Goal: Register for event/course

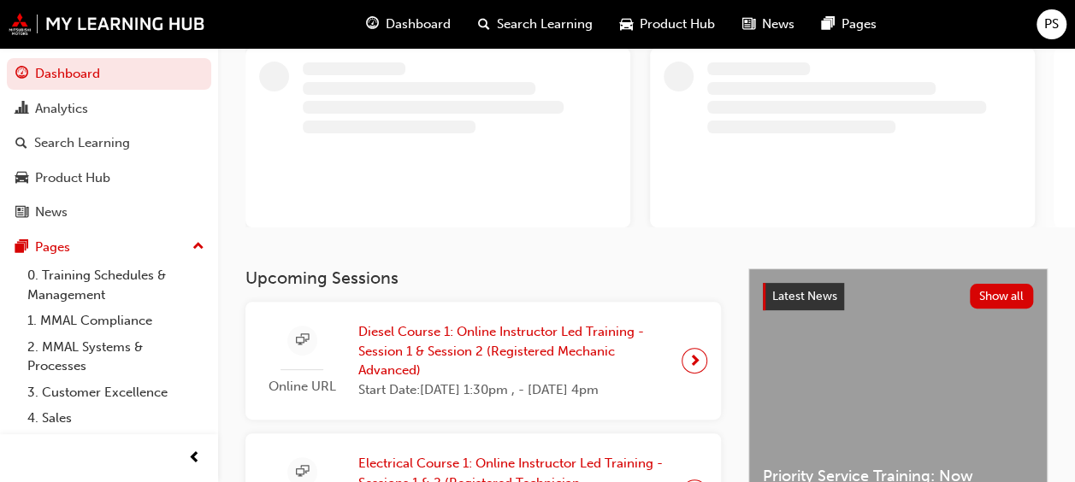
scroll to position [256, 0]
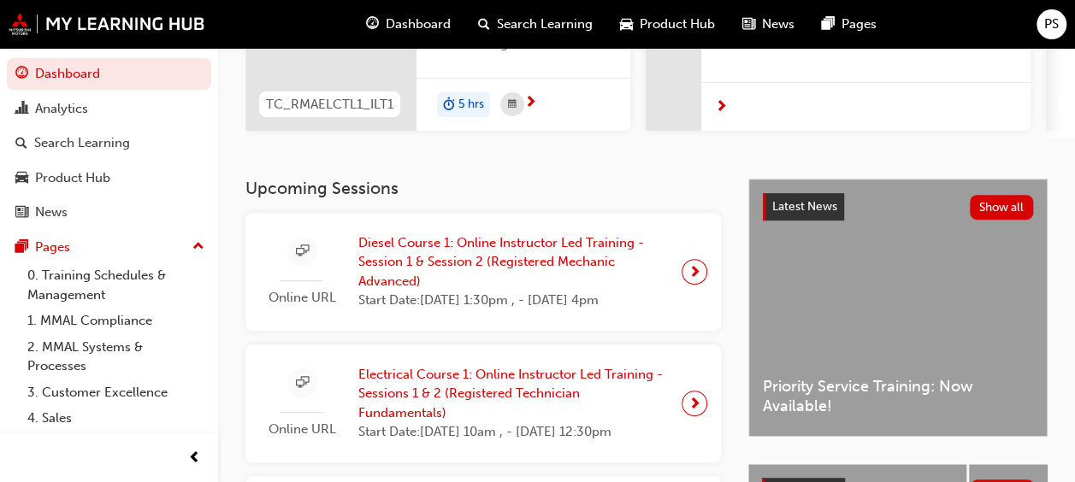
click at [523, 196] on h3 "Upcoming Sessions" at bounding box center [482, 189] width 475 height 20
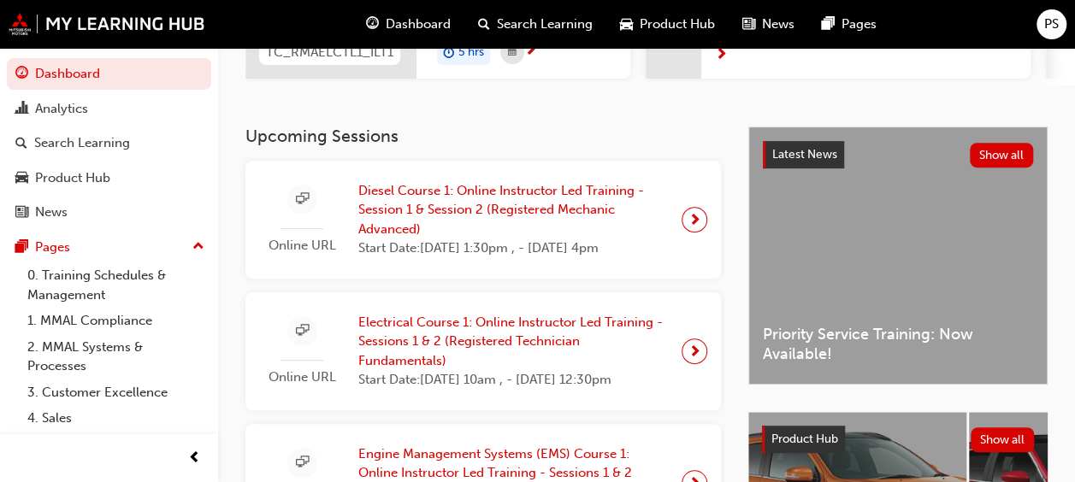
scroll to position [342, 0]
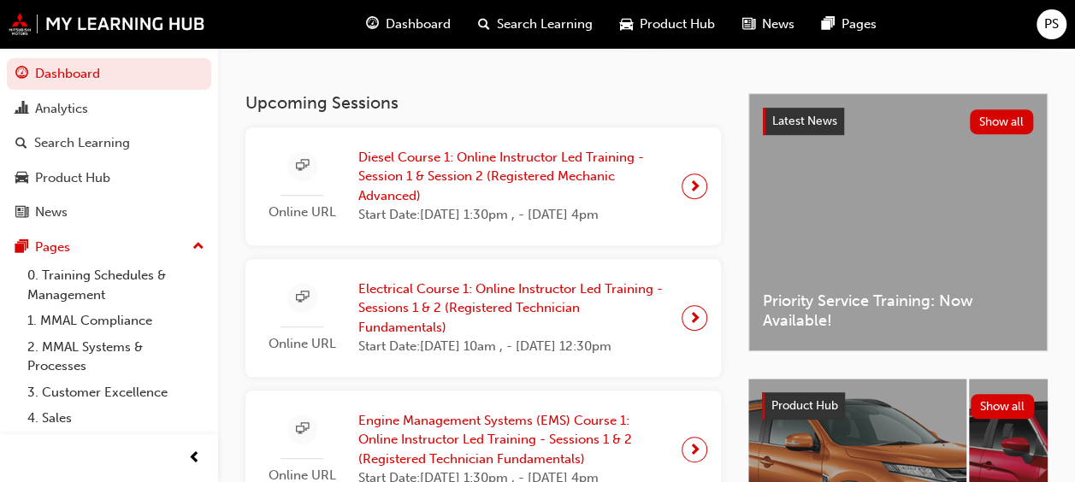
click at [540, 169] on span "Diesel Course 1: Online Instructor Led Training - Session 1 & Session 2 (Regist…" at bounding box center [512, 177] width 309 height 58
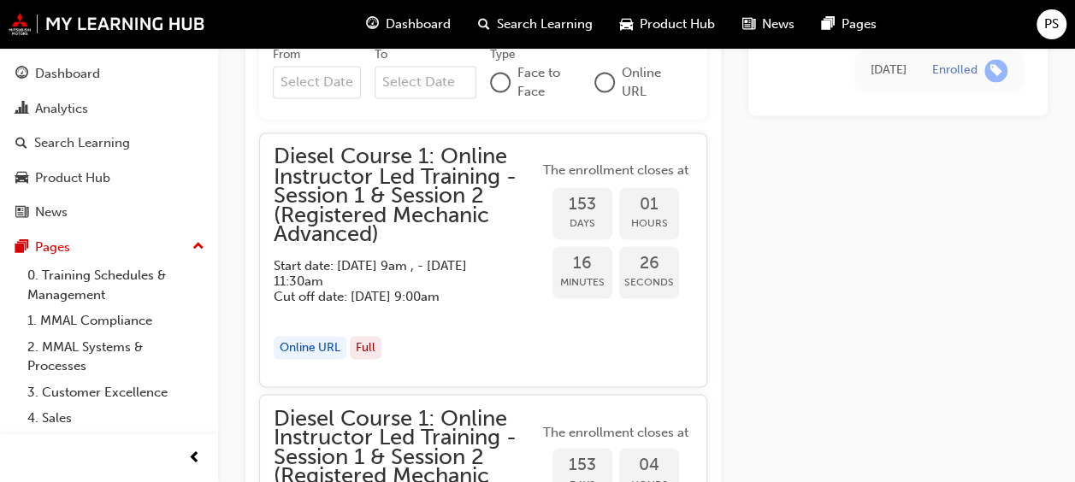
scroll to position [1453, 0]
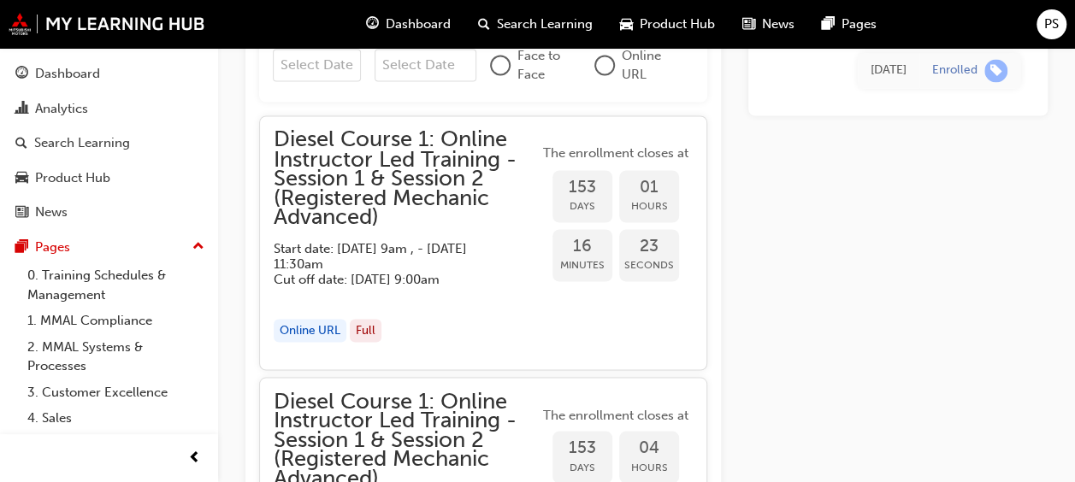
click at [379, 191] on span "Diesel Course 1: Online Instructor Led Training - Session 1 & Session 2 (Regist…" at bounding box center [406, 178] width 265 height 97
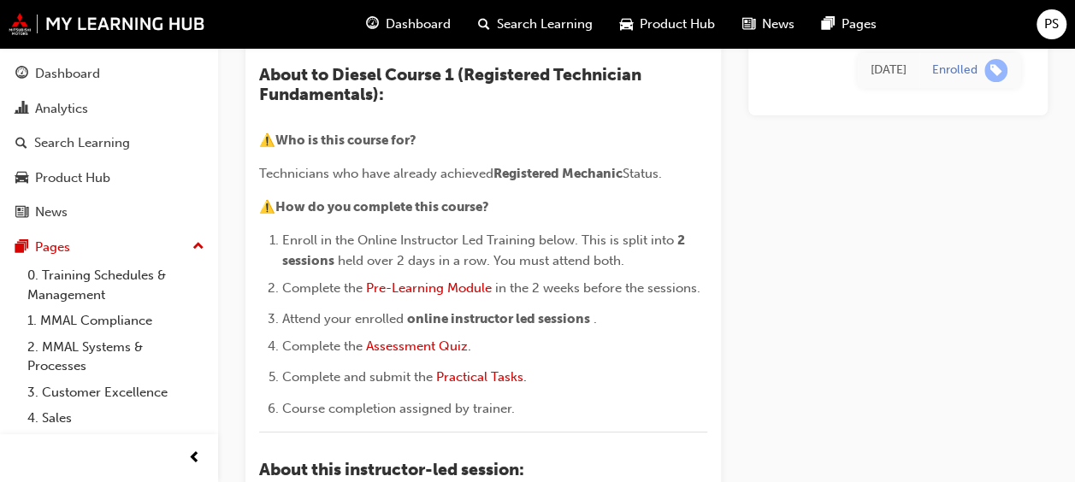
scroll to position [171, 0]
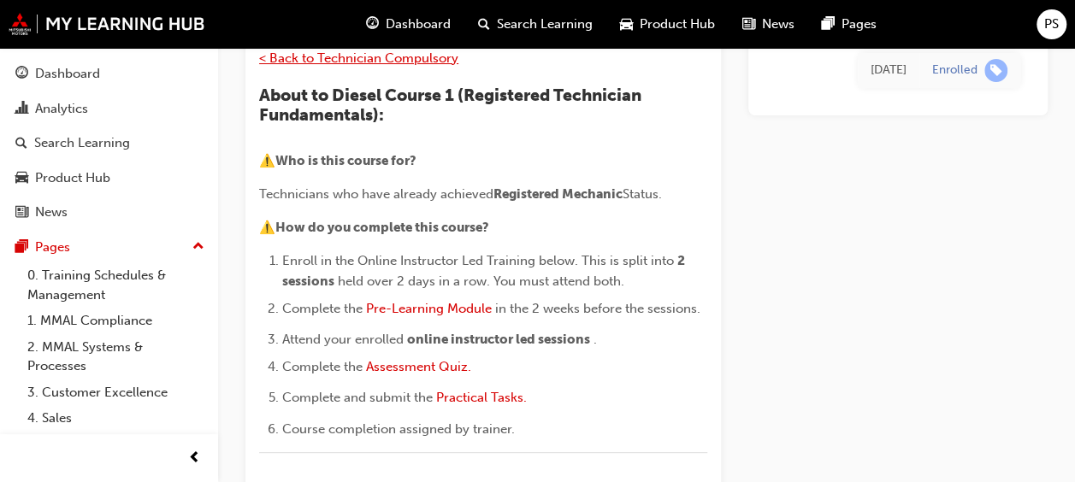
click at [446, 59] on span "< Back to Technician Compulsory" at bounding box center [358, 57] width 199 height 15
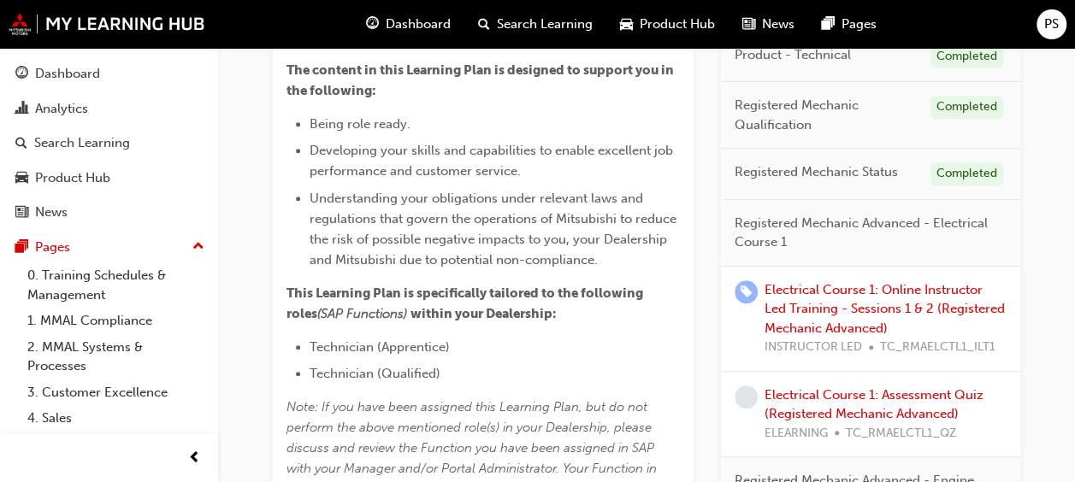
scroll to position [513, 0]
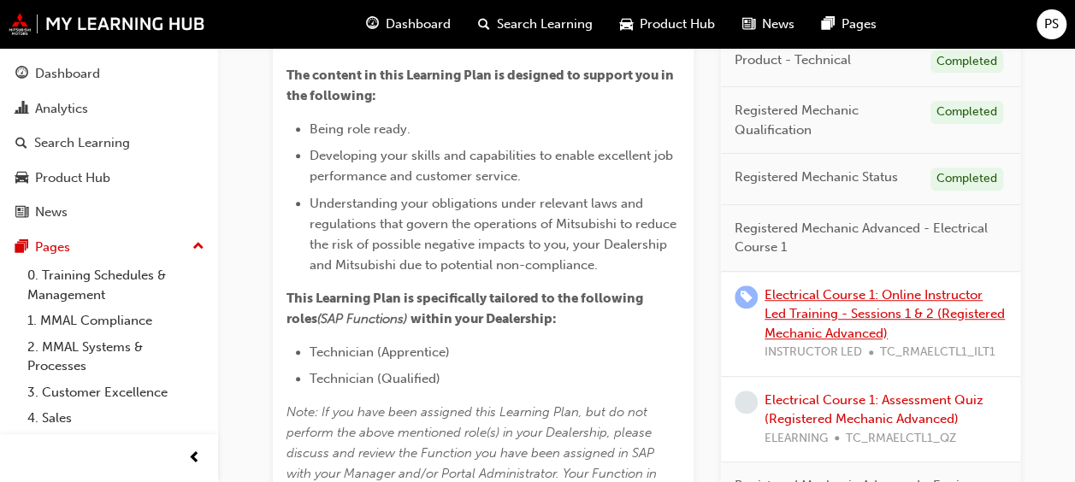
click at [856, 309] on link "Electrical Course 1: Online Instructor Led Training - Sessions 1 & 2 (Registere…" at bounding box center [884, 314] width 240 height 54
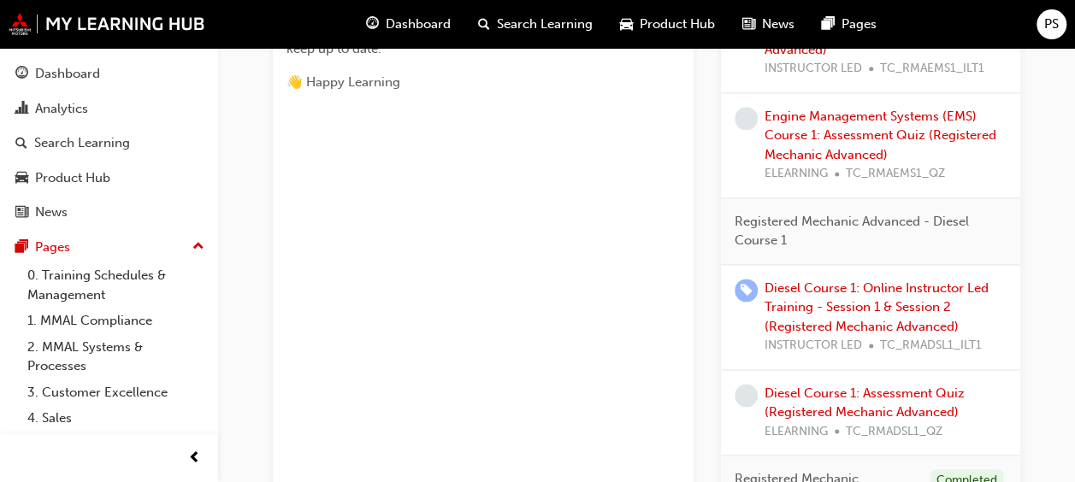
scroll to position [1111, 0]
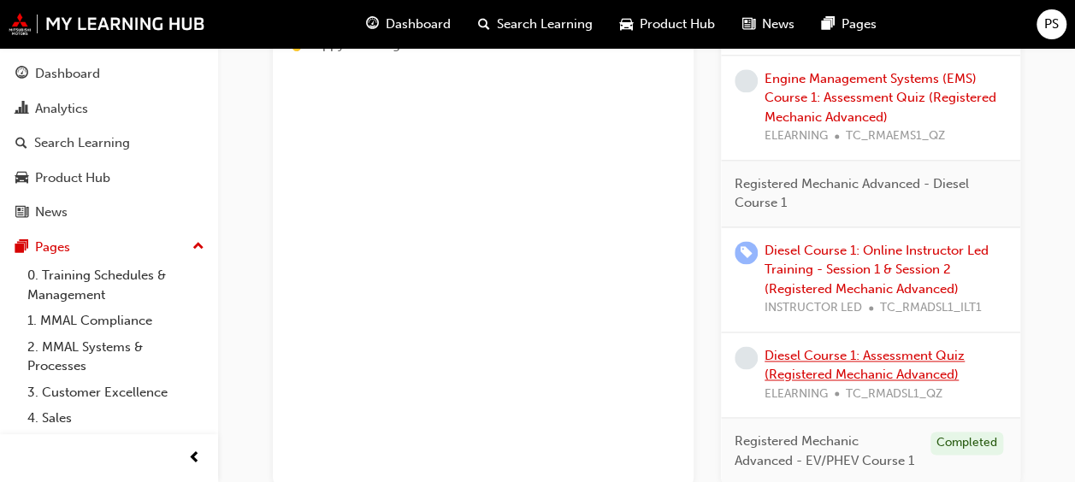
click at [890, 355] on link "Diesel Course 1: Assessment Quiz (Registered Mechanic Advanced)" at bounding box center [864, 365] width 200 height 35
